Goal: Find specific page/section: Find specific page/section

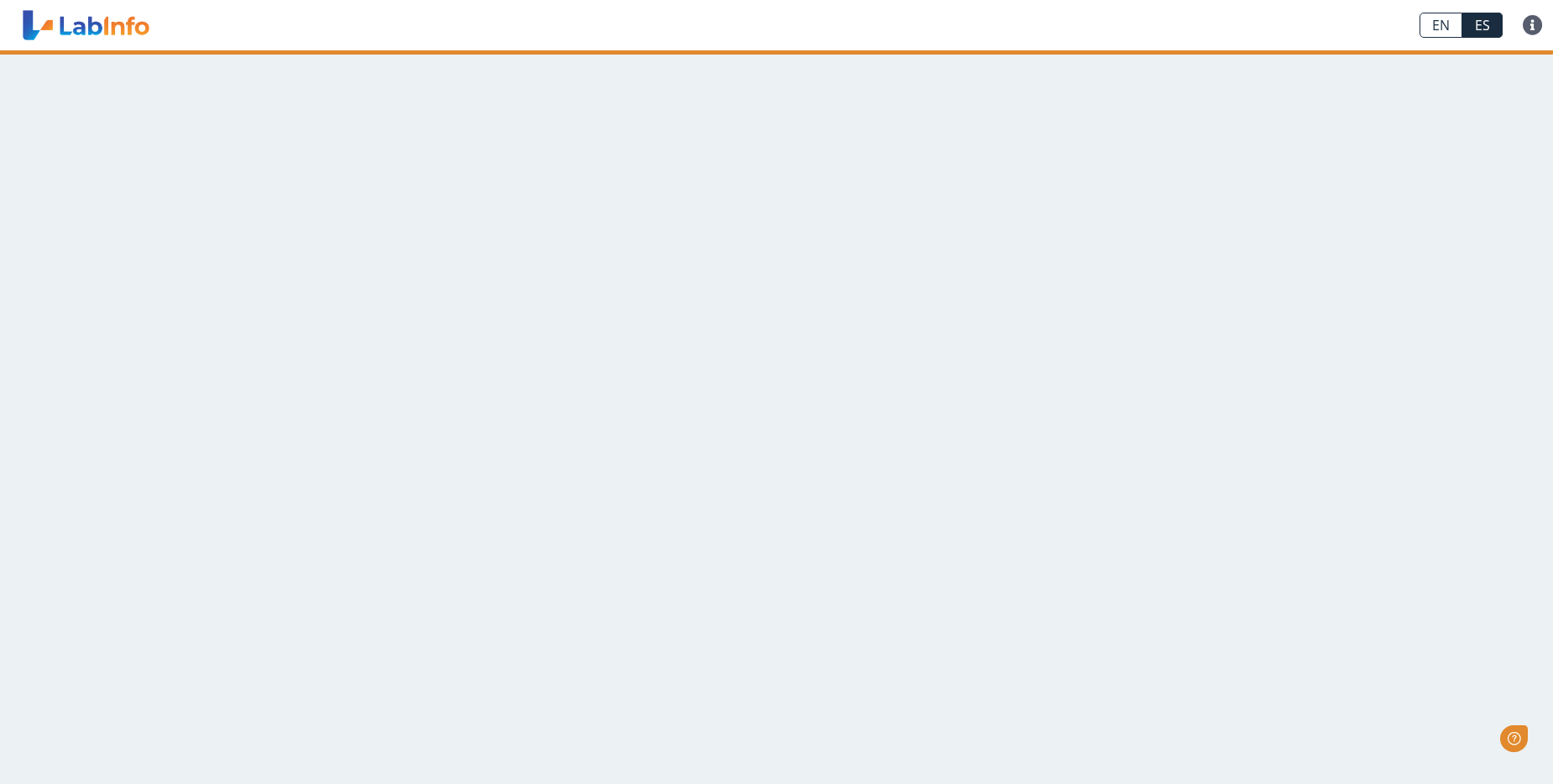
click at [1018, 366] on main at bounding box center [776, 418] width 1553 height 734
click at [1498, 735] on span "Ayuda" at bounding box center [1496, 739] width 37 height 14
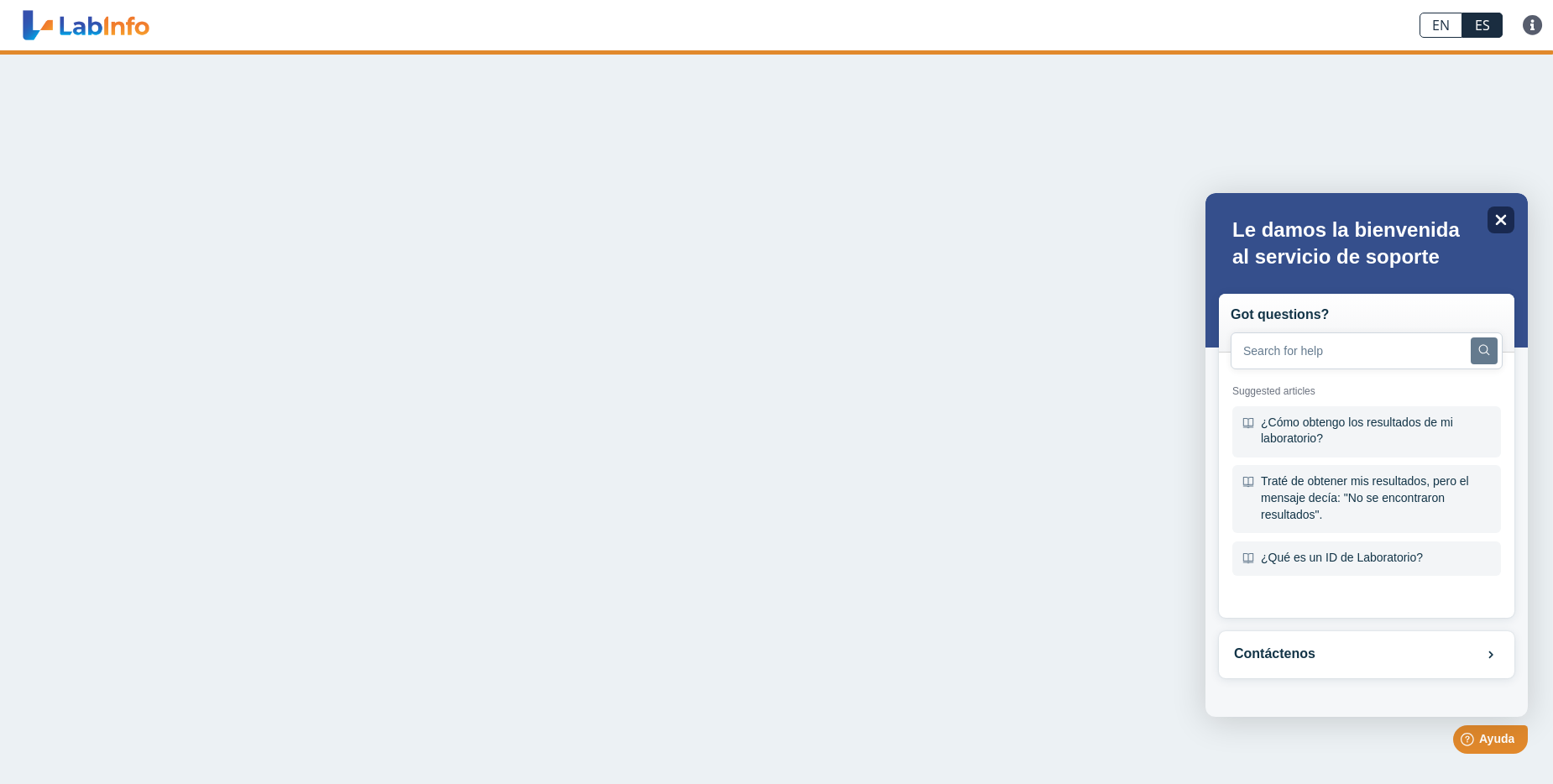
click at [1506, 218] on icon "Close" at bounding box center [1500, 219] width 12 height 12
